Goal: Transaction & Acquisition: Download file/media

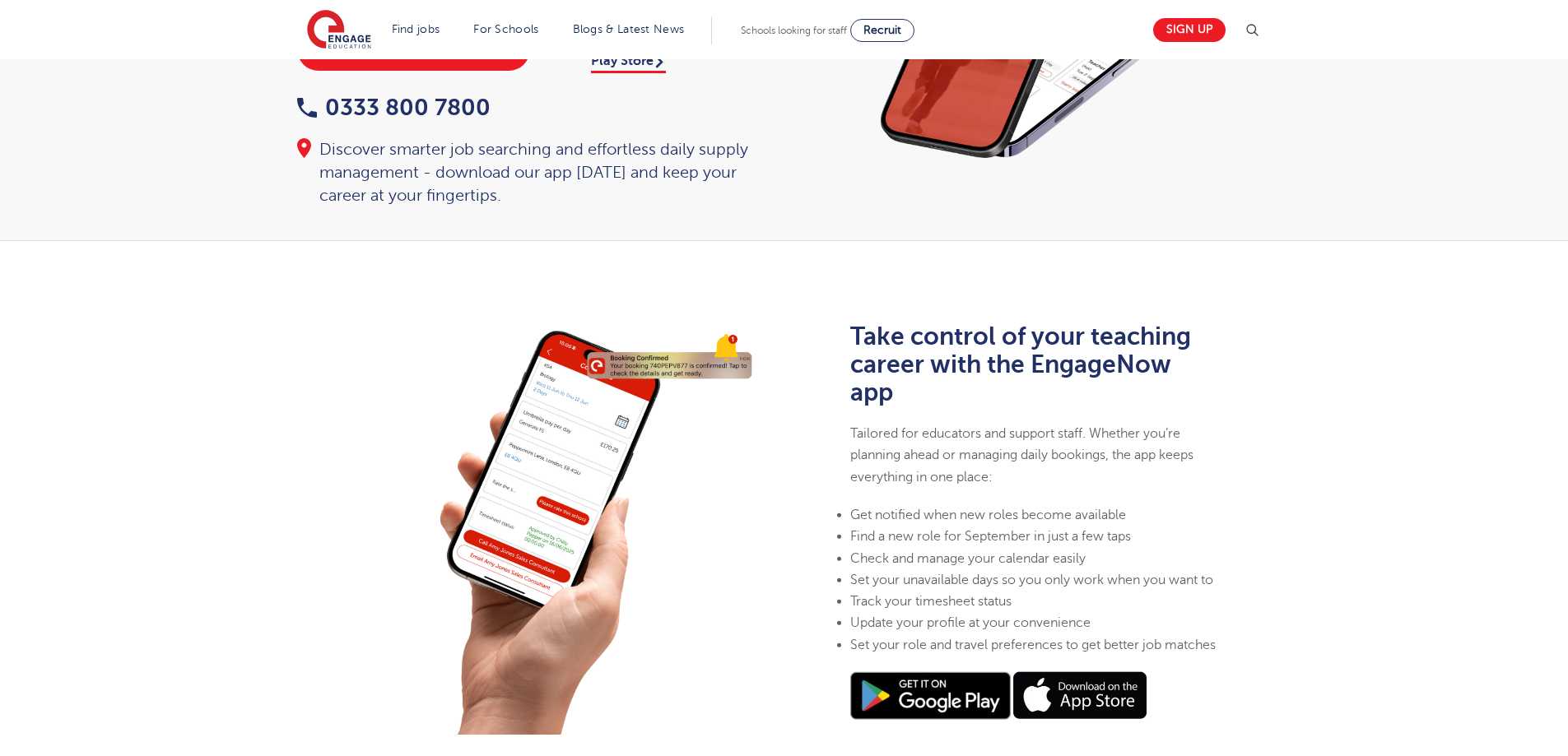
scroll to position [247, 0]
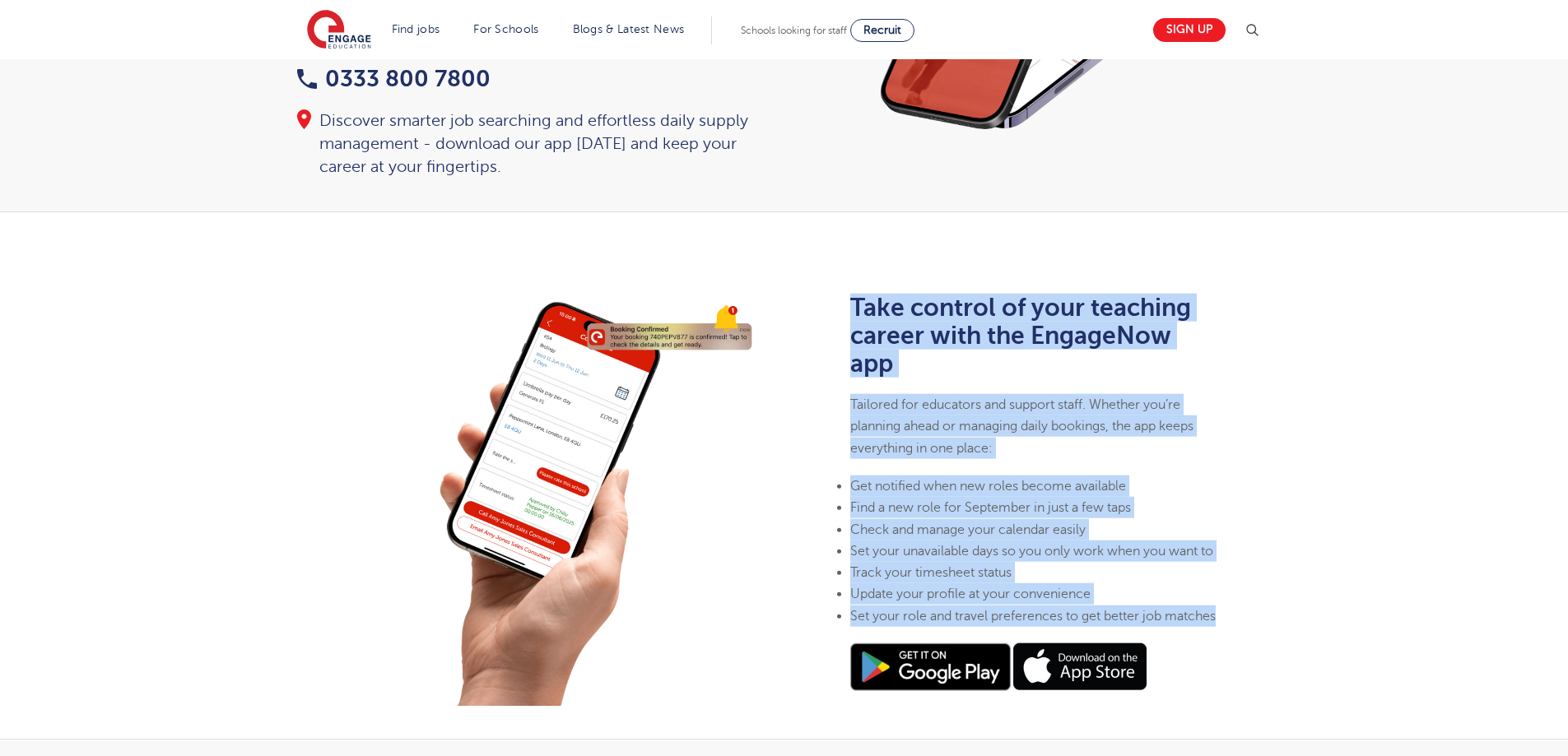
drag, startPoint x: 843, startPoint y: 286, endPoint x: 1042, endPoint y: 630, distance: 397.4
click at [1042, 630] on div "Take control of your teaching career with the EngageNow app Tailored for educat…" at bounding box center [1034, 500] width 387 height 505
copy div "Take control of your teaching career with the EngageNow app Tailored for educat…"
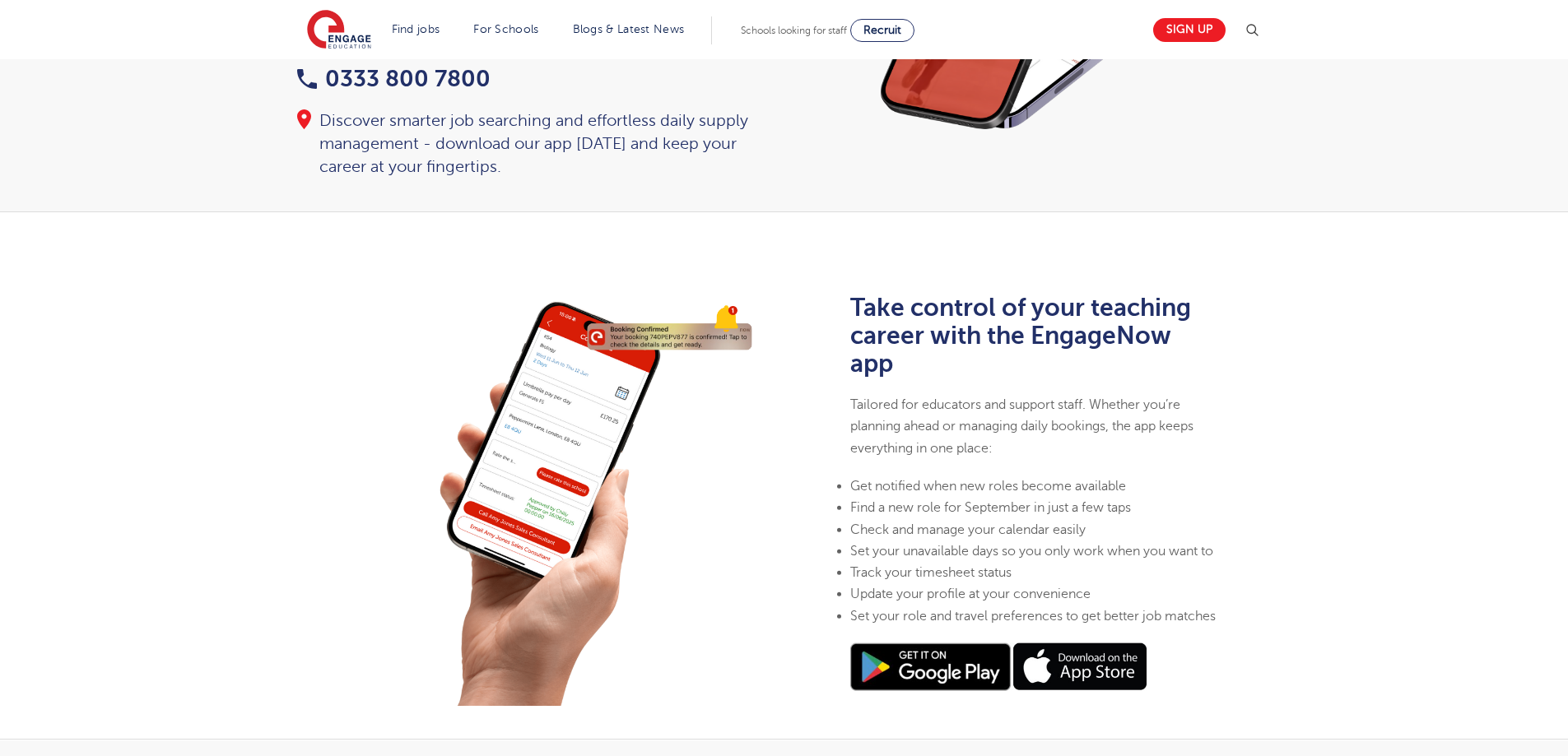
click at [219, 137] on div "Home > Download our app Check out the EngageNow app! Download the app on the Ap…" at bounding box center [784, 13] width 1568 height 400
click at [932, 680] on img at bounding box center [930, 668] width 161 height 48
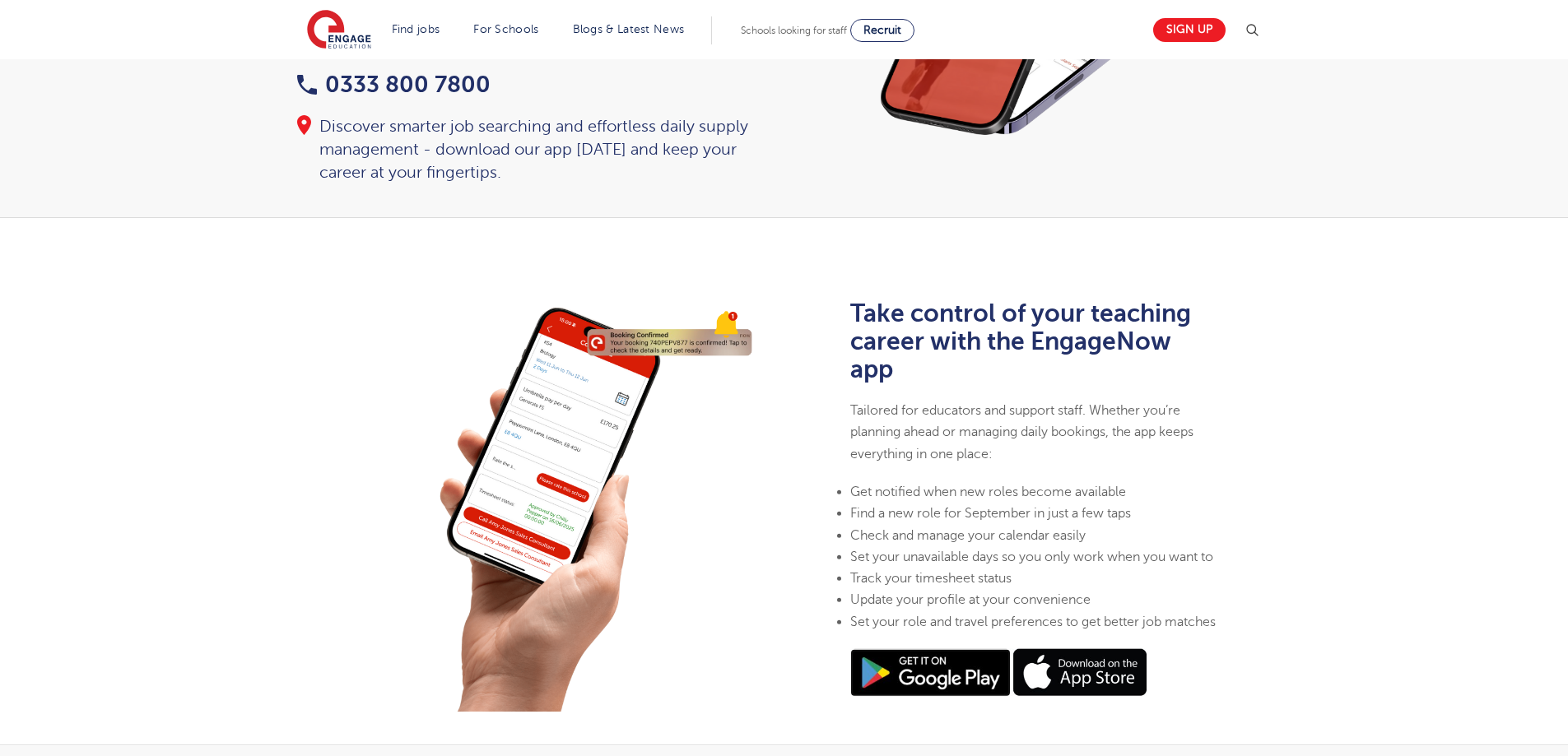
scroll to position [412, 0]
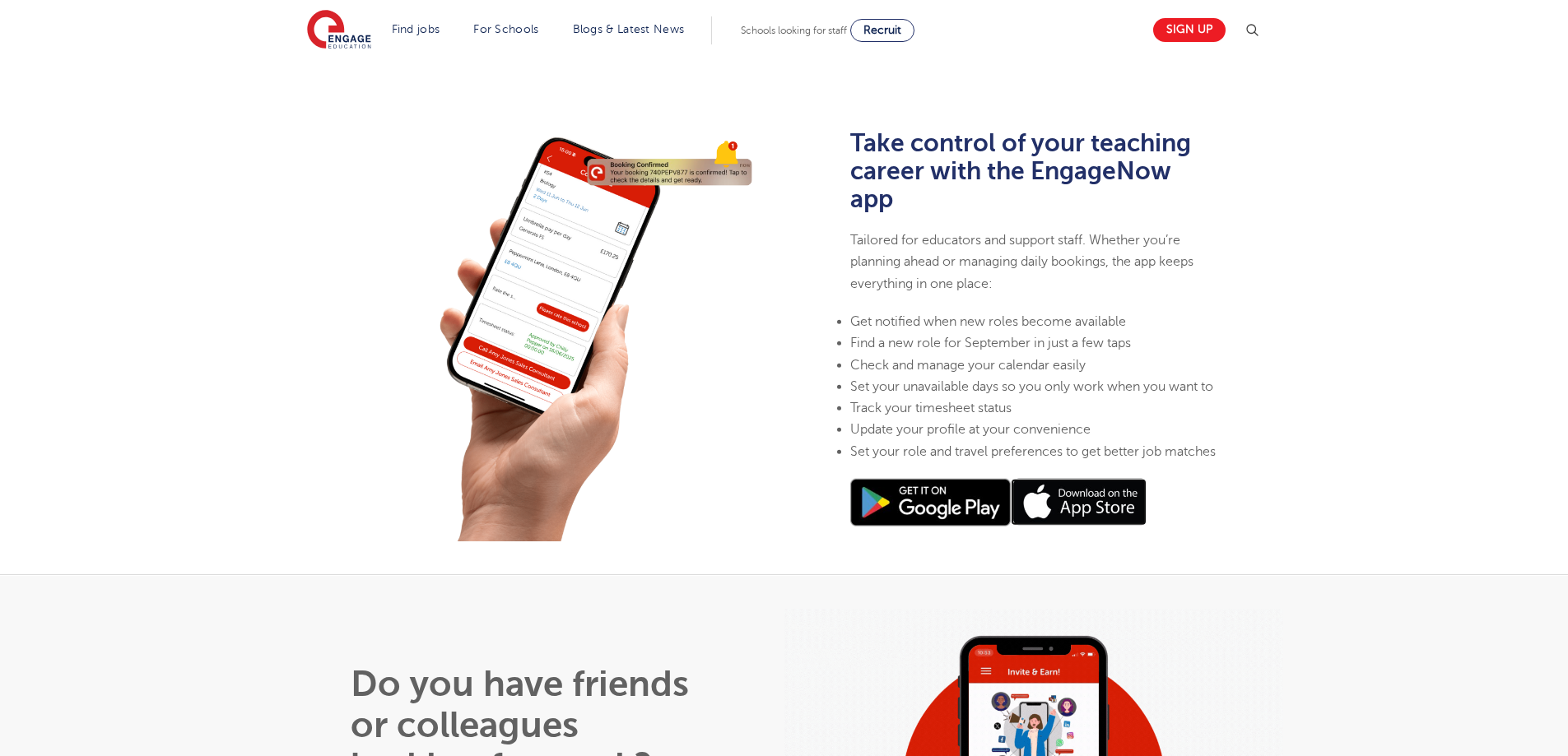
click at [1100, 526] on img at bounding box center [1078, 502] width 136 height 47
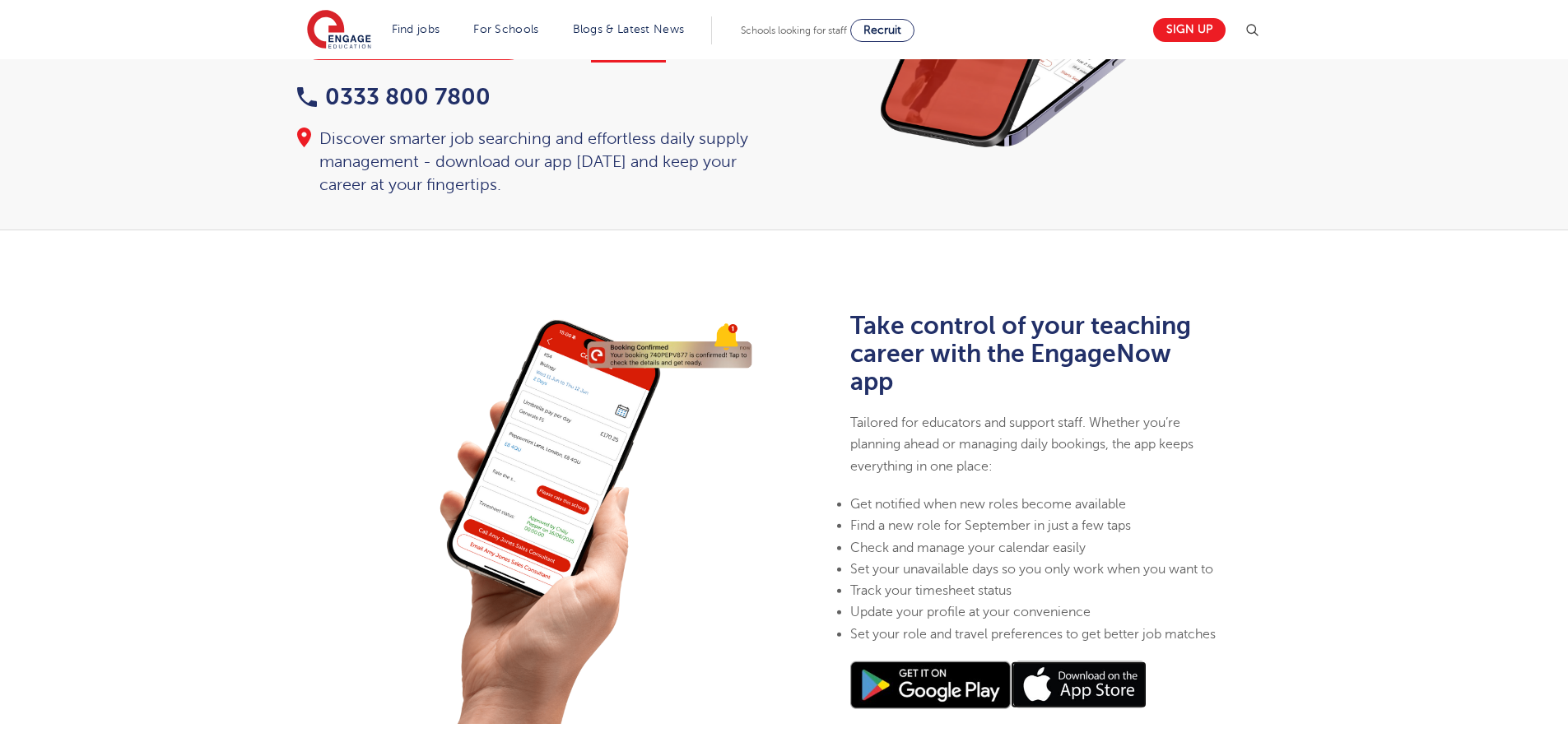
scroll to position [0, 0]
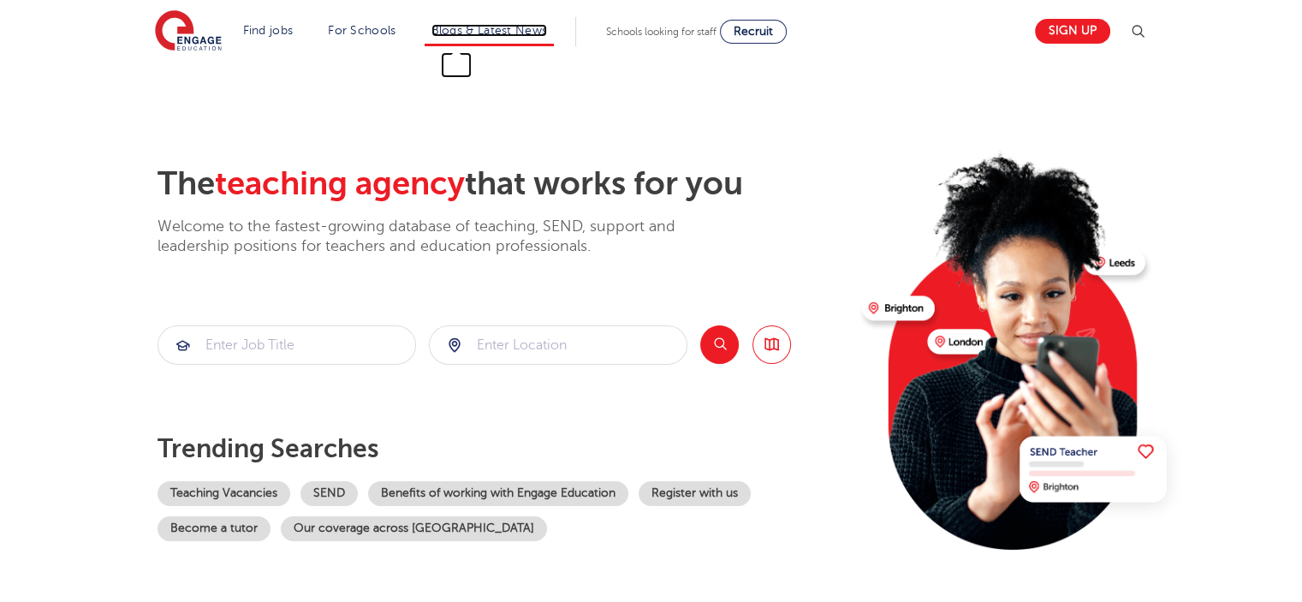
click at [534, 27] on link "Blogs & Latest News" at bounding box center [489, 30] width 116 height 13
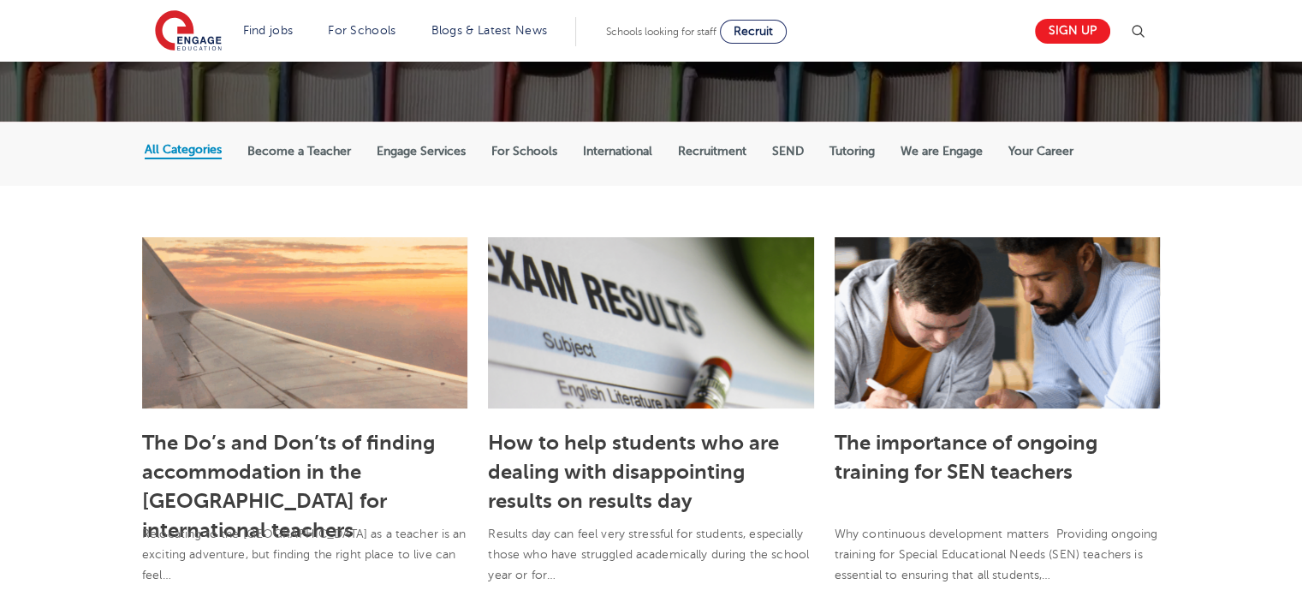
scroll to position [257, 0]
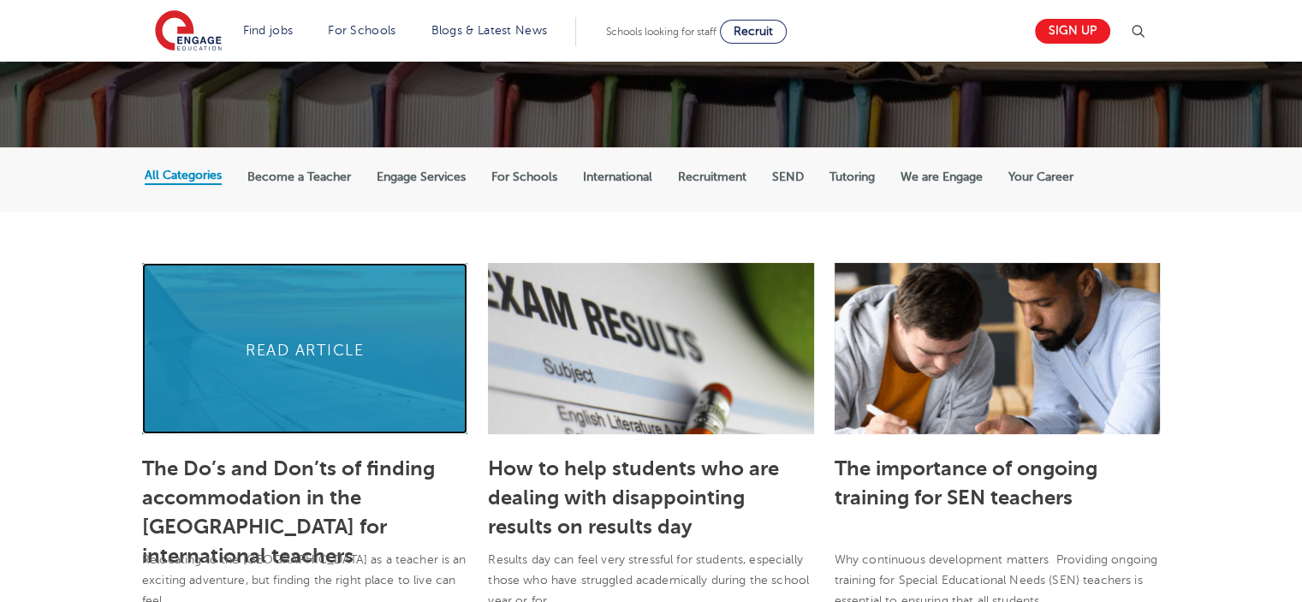
click at [301, 351] on link at bounding box center [304, 348] width 325 height 171
